Goal: Complete application form

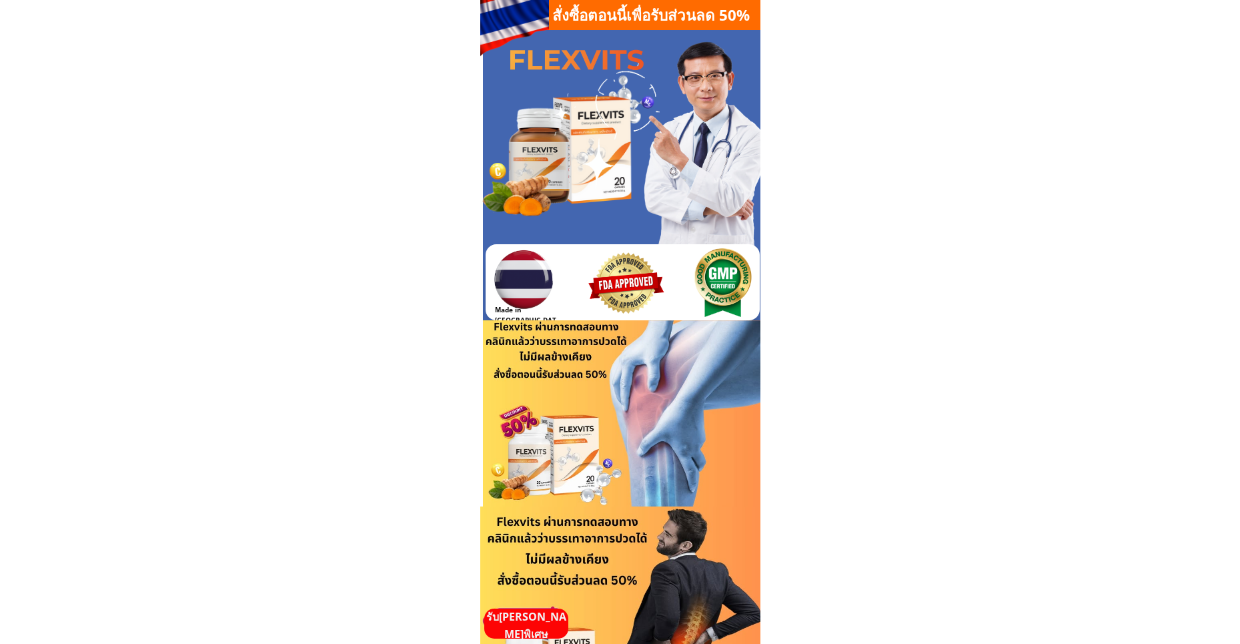
click at [528, 621] on p "รับ[PERSON_NAME]พิเศษ" at bounding box center [526, 625] width 84 height 34
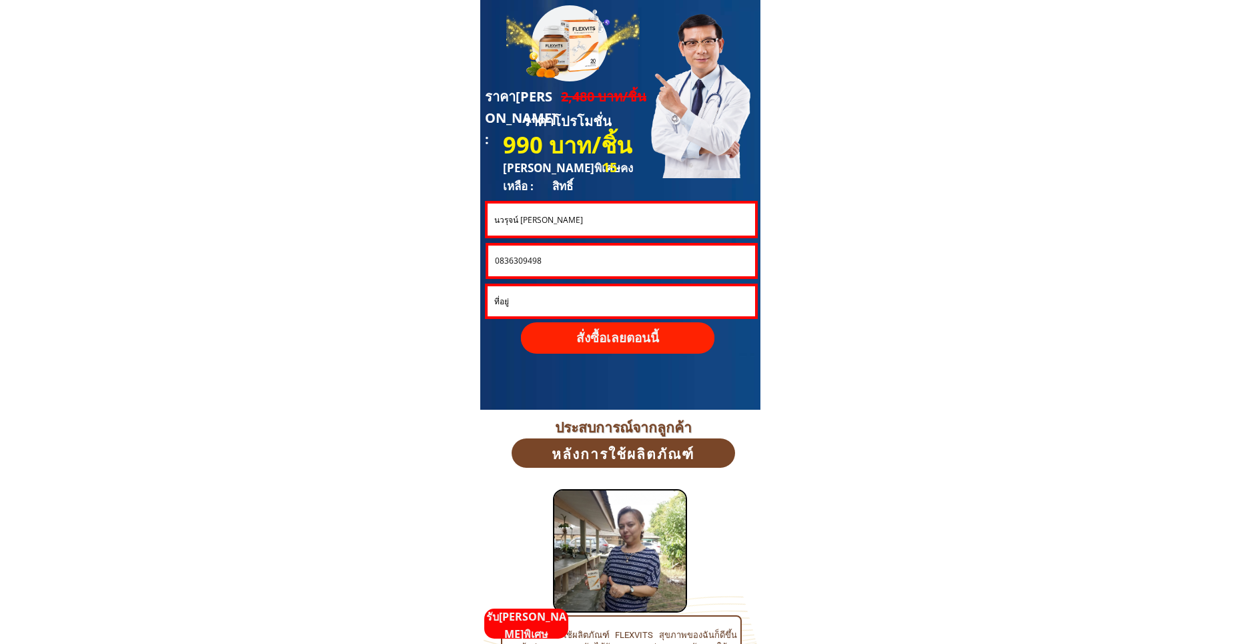
click at [580, 217] on input "นวรุจน์ [PERSON_NAME]" at bounding box center [621, 219] width 260 height 32
paste input "ีระ[PERSON_NAME]ค่อนอก"
type input "[PERSON_NAME] นาคค่อนอก"
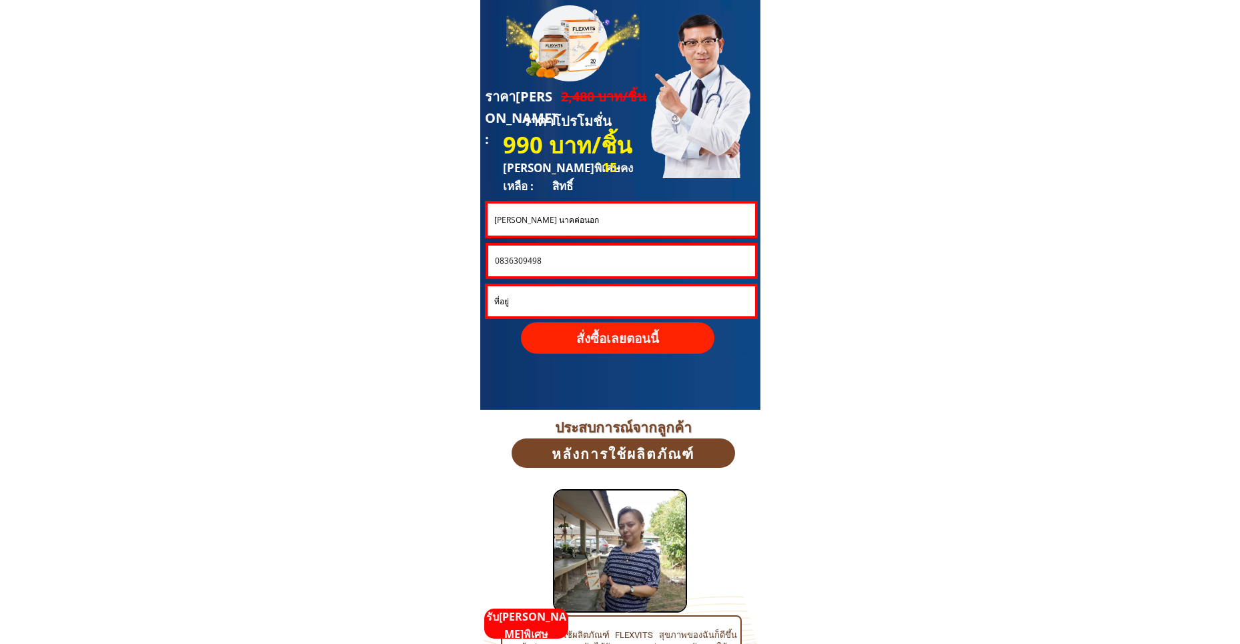
click at [562, 259] on input "0836309498" at bounding box center [622, 260] width 260 height 31
paste input "931070484"
type input "0931070484"
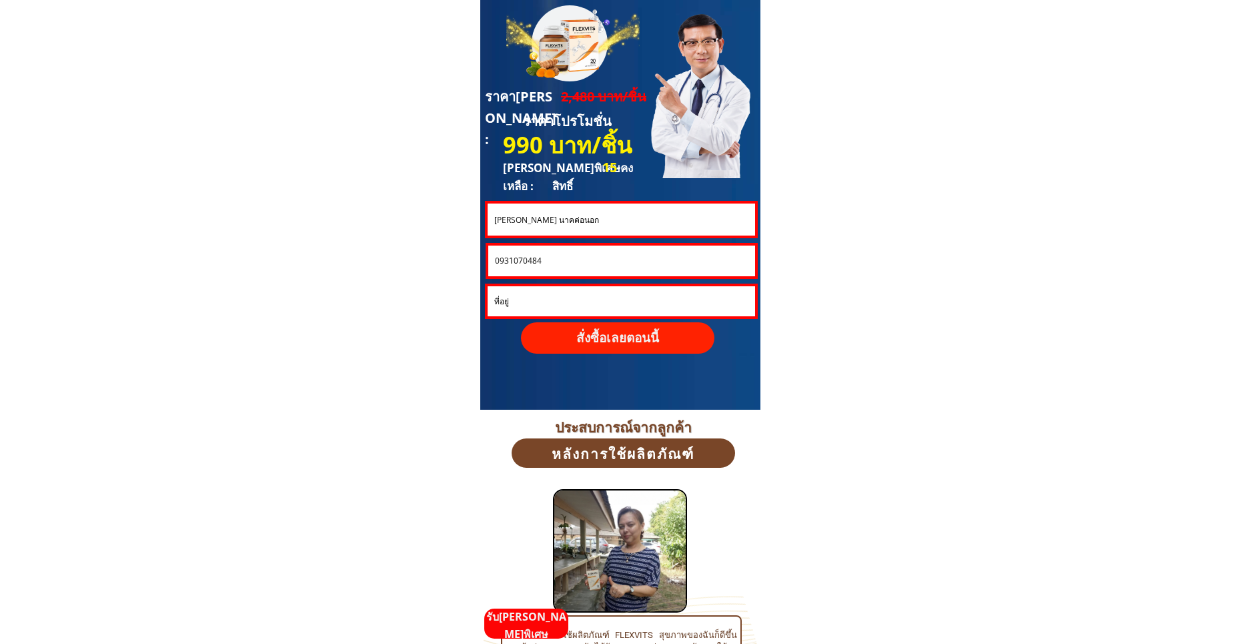
click at [590, 337] on p "สั่งซื้อเลยตอนนี้" at bounding box center [617, 337] width 193 height 31
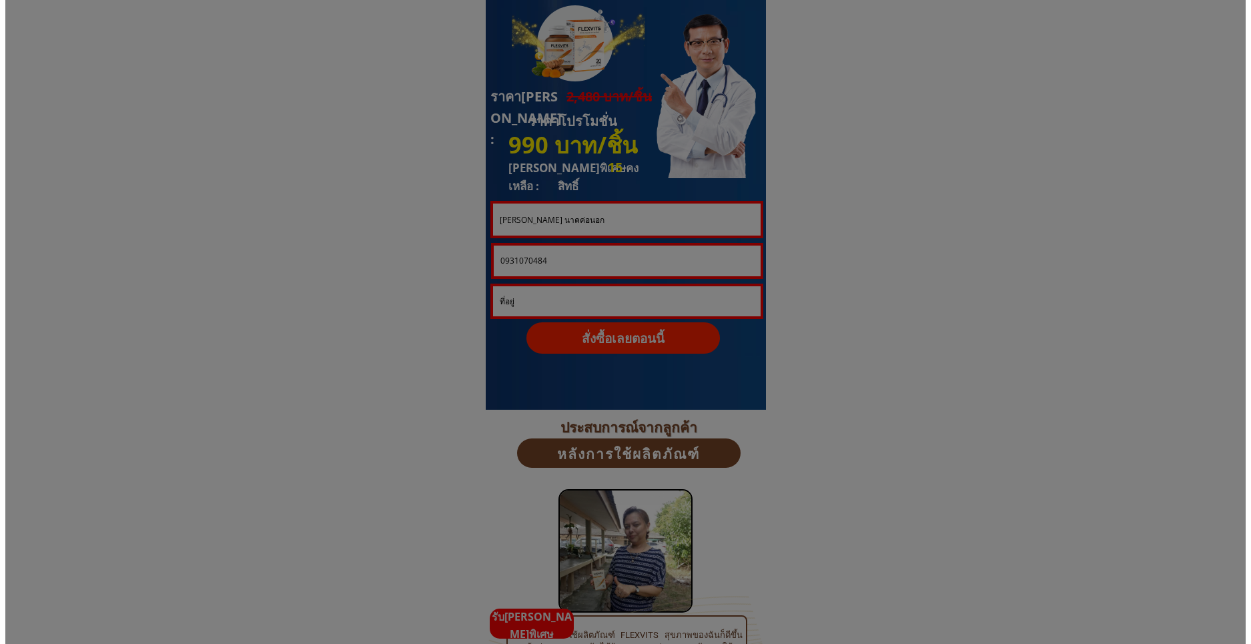
scroll to position [0, 0]
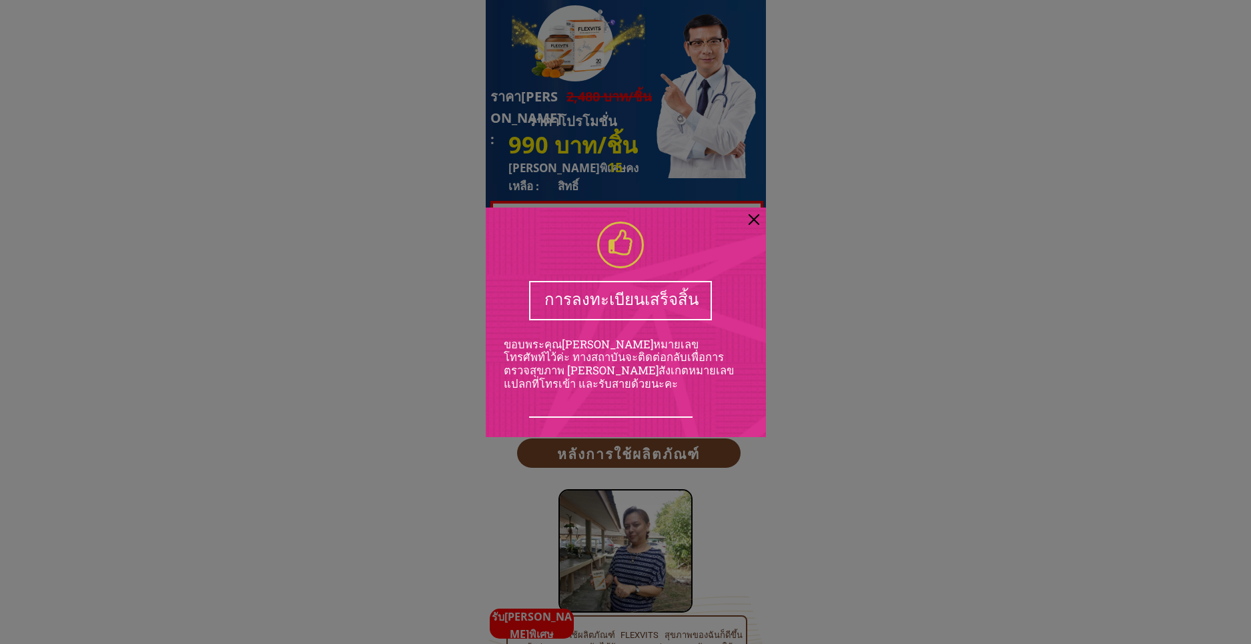
click at [751, 221] on div at bounding box center [753, 219] width 11 height 11
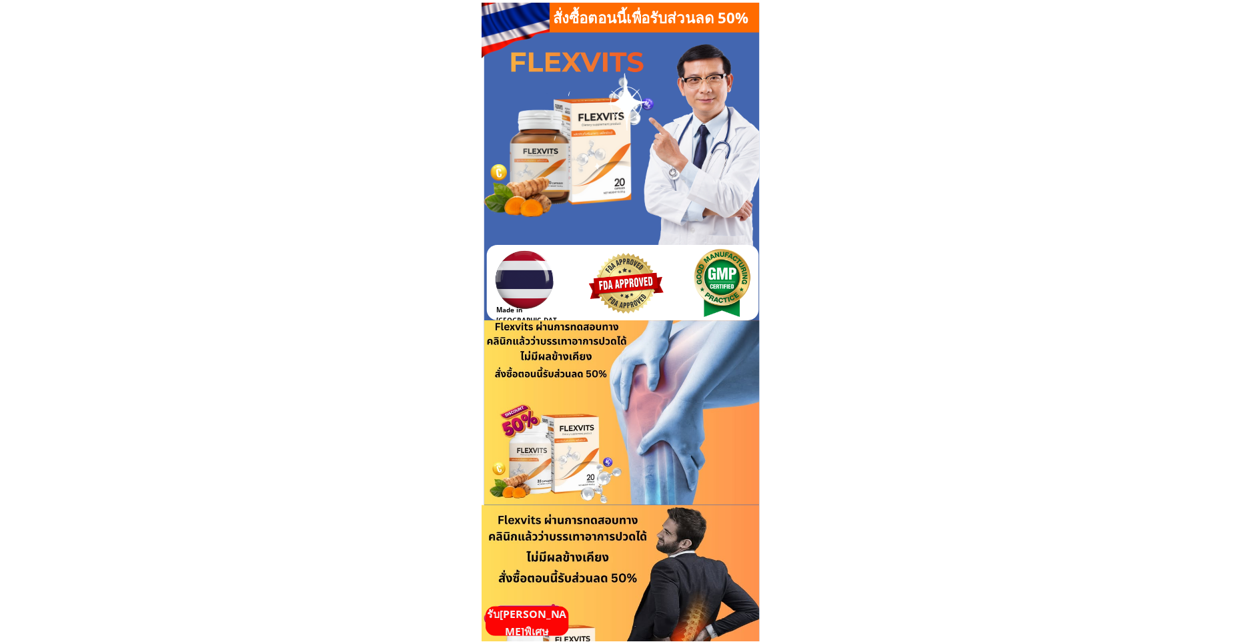
scroll to position [3602, 0]
